Goal: Task Accomplishment & Management: Manage account settings

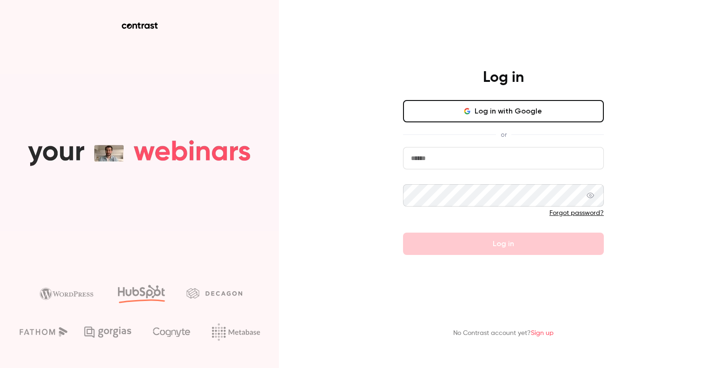
click at [448, 143] on div "Log in with Google or Forgot password? Log in" at bounding box center [503, 177] width 201 height 155
click at [442, 154] on input "email" at bounding box center [503, 158] width 201 height 22
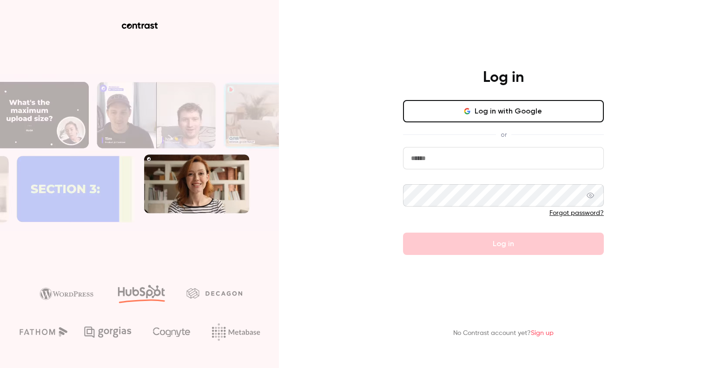
type input "**********"
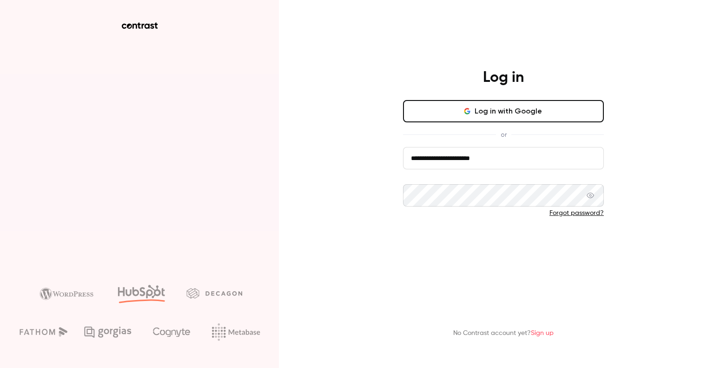
click at [494, 245] on button "Log in" at bounding box center [503, 243] width 201 height 22
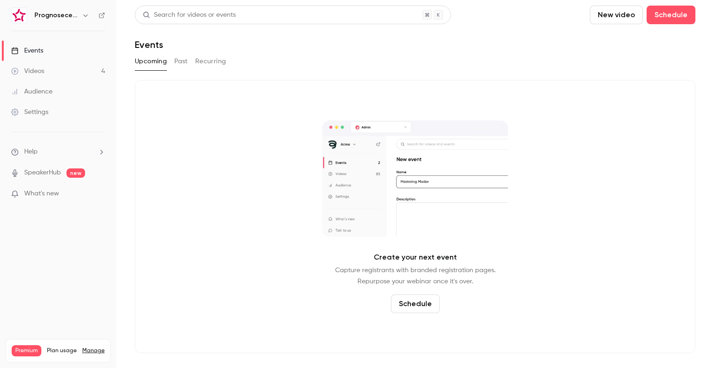
click at [85, 13] on icon "button" at bounding box center [85, 15] width 7 height 7
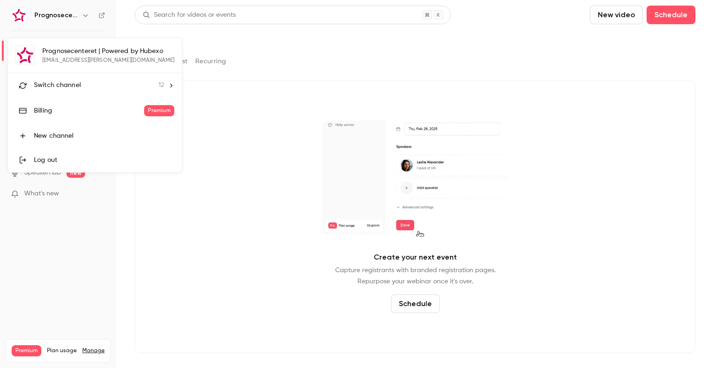
click at [74, 85] on span "Switch channel" at bounding box center [57, 85] width 47 height 10
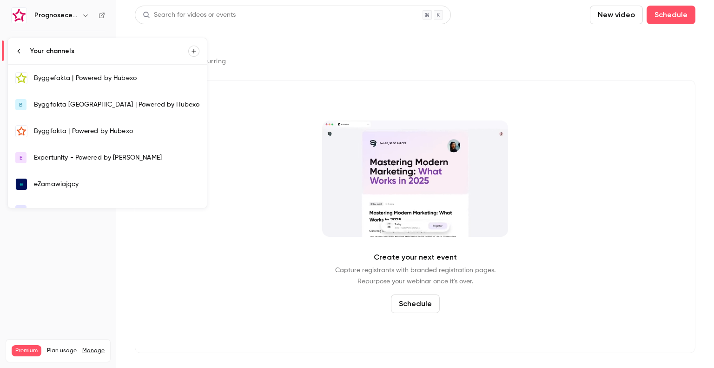
click at [85, 76] on div "Byggefakta | Powered by Hubexo" at bounding box center [116, 77] width 165 height 9
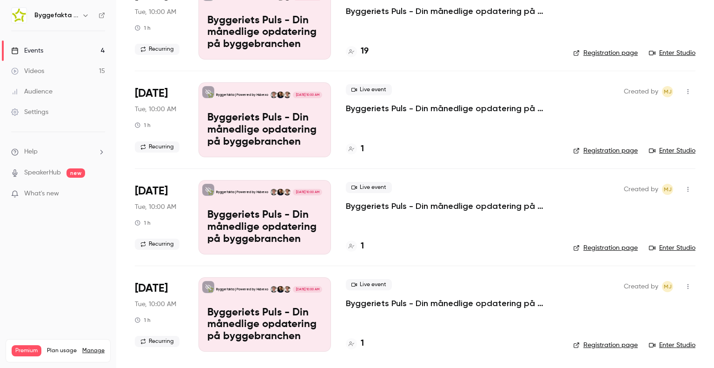
scroll to position [95, 0]
click at [684, 286] on icon "button" at bounding box center [687, 286] width 7 height 7
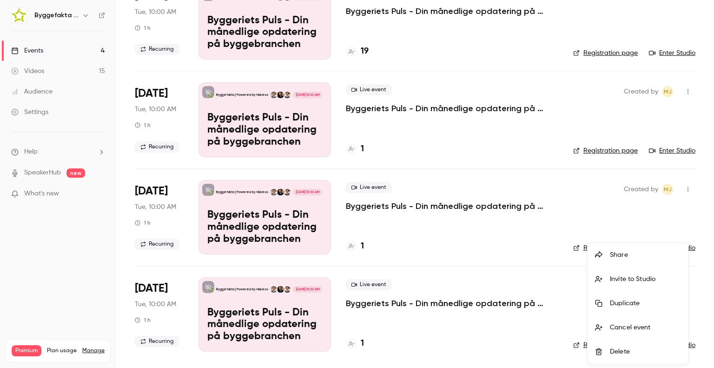
click at [629, 347] on div "Delete" at bounding box center [645, 351] width 71 height 9
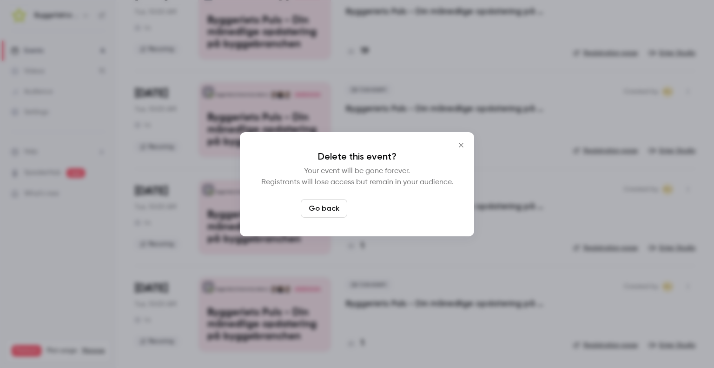
click at [385, 210] on button "Delete event" at bounding box center [382, 208] width 62 height 19
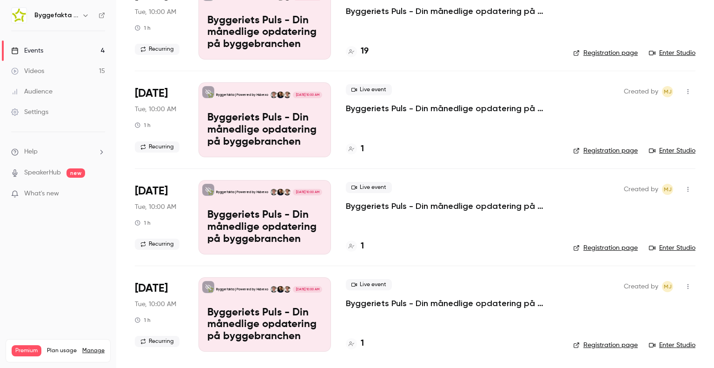
scroll to position [0, 0]
